Goal: Transaction & Acquisition: Purchase product/service

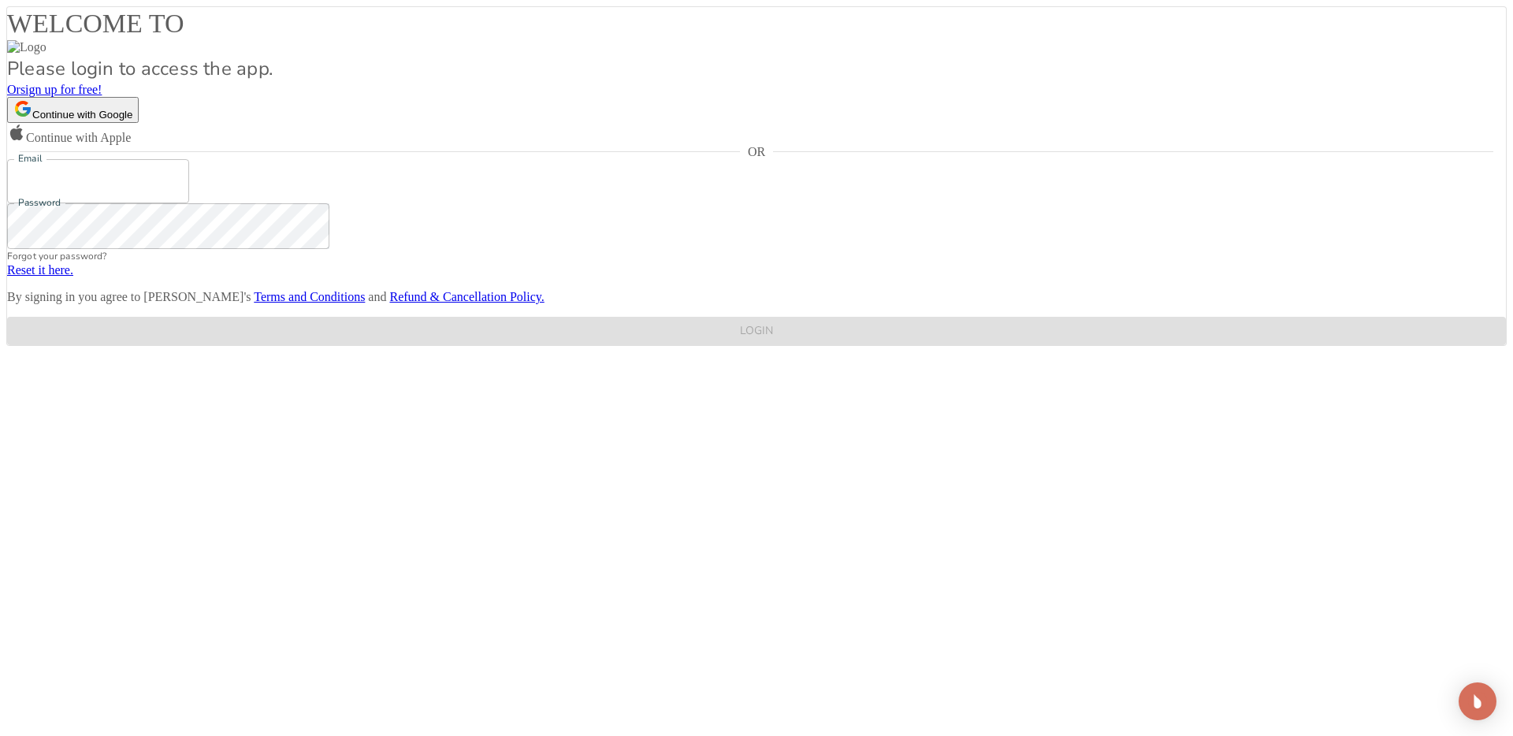
type input "katie@blankabrand.com"
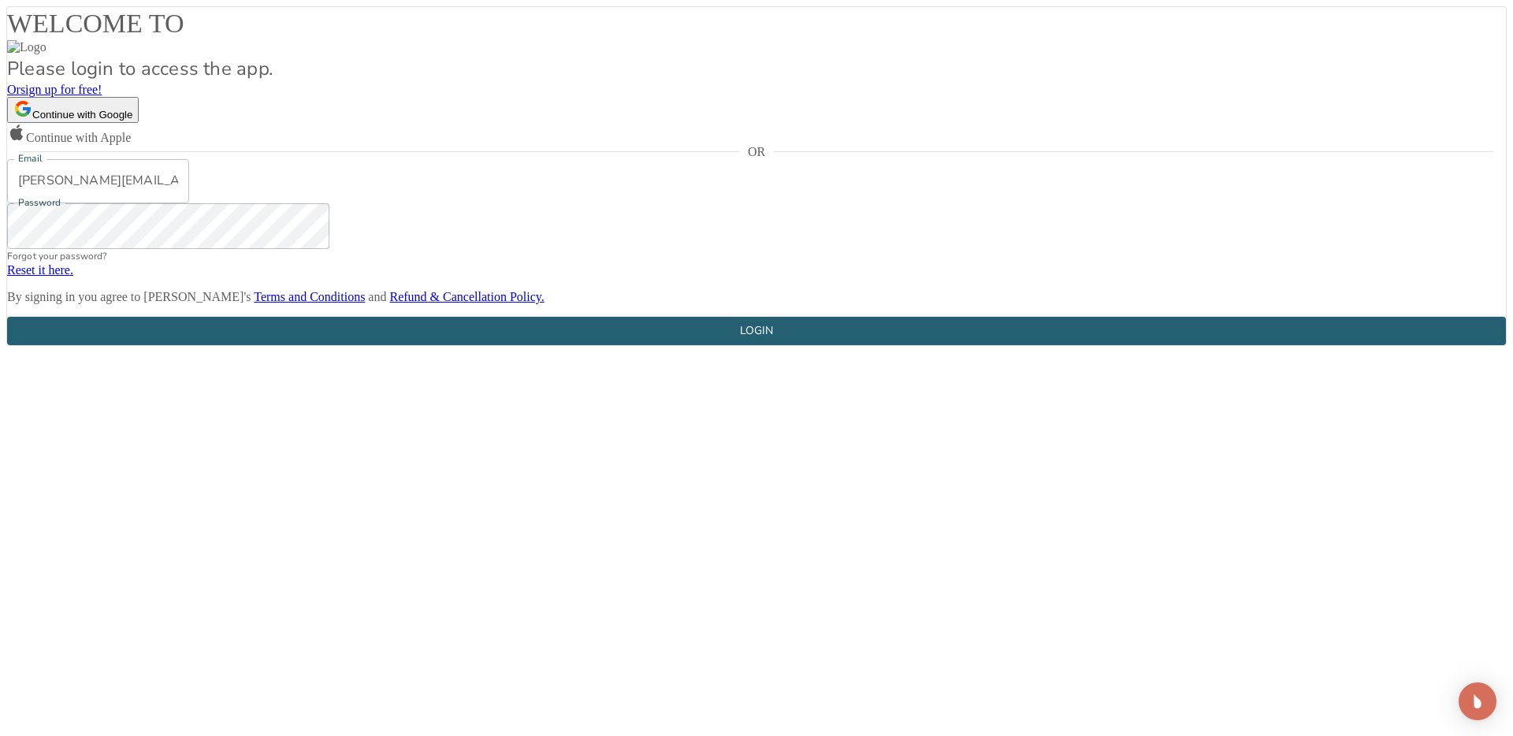
click at [728, 346] on button "LOGIN" at bounding box center [756, 331] width 1499 height 29
